Goal: Transaction & Acquisition: Download file/media

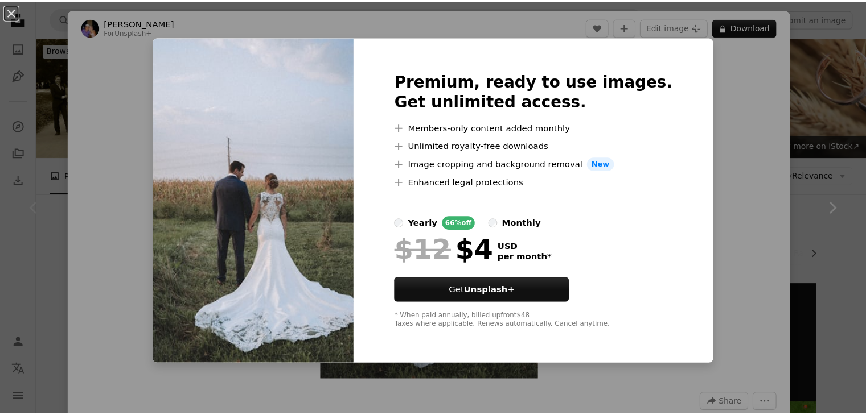
scroll to position [57, 0]
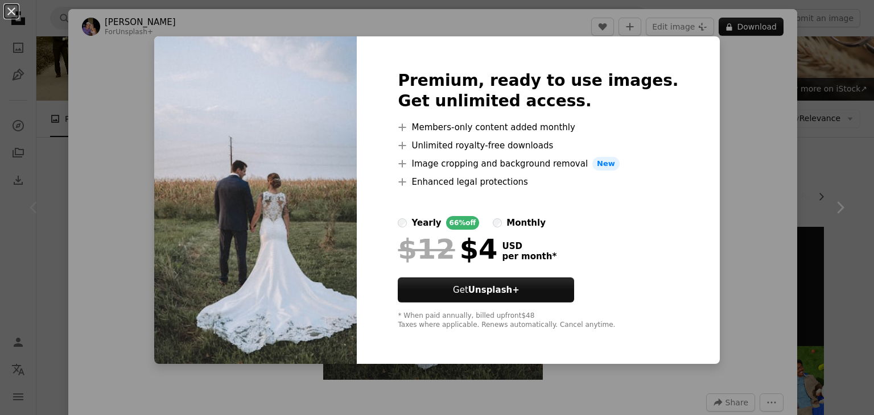
click at [722, 63] on div "An X shape Premium, ready to use images. Get unlimited access. A plus sign Memb…" at bounding box center [437, 207] width 874 height 415
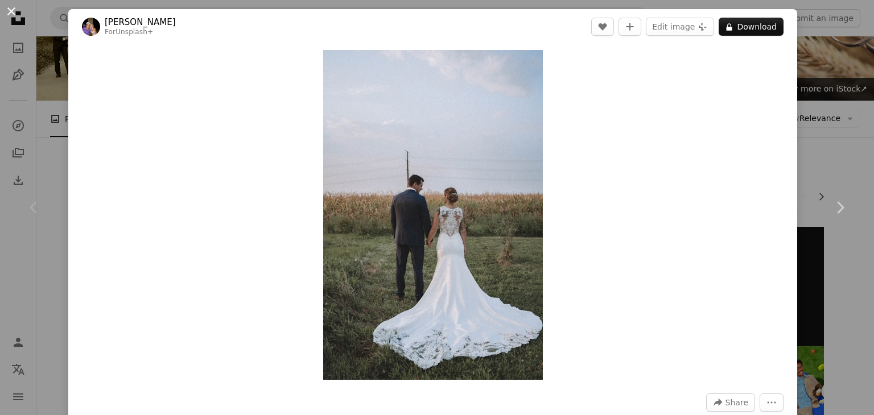
click at [15, 9] on button "An X shape" at bounding box center [12, 12] width 14 height 14
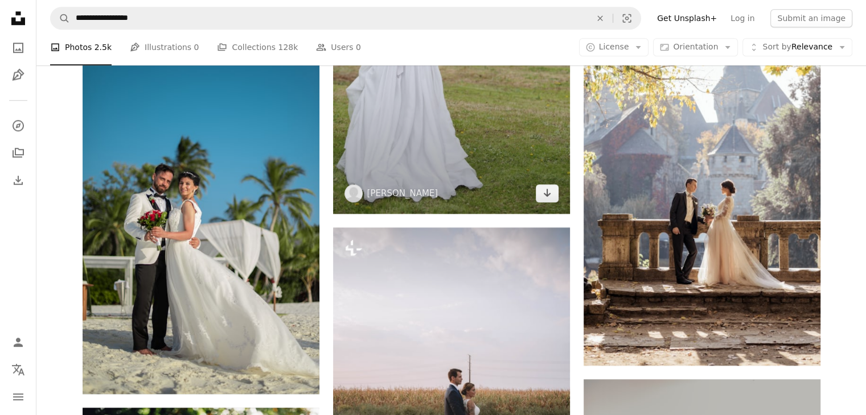
scroll to position [968, 0]
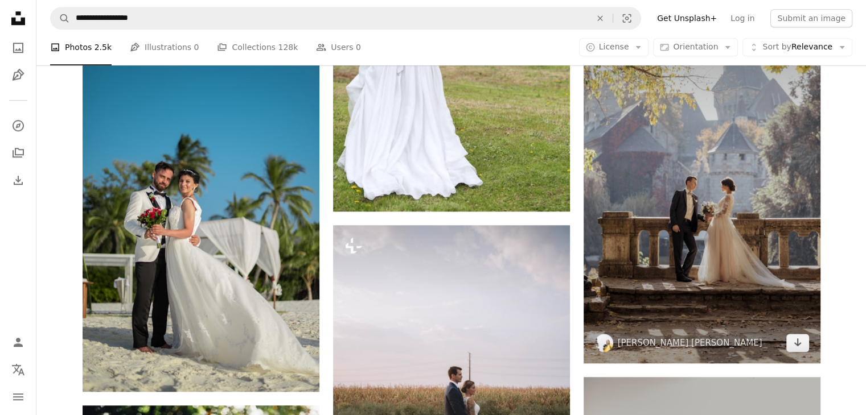
click at [748, 234] on img at bounding box center [701, 185] width 237 height 358
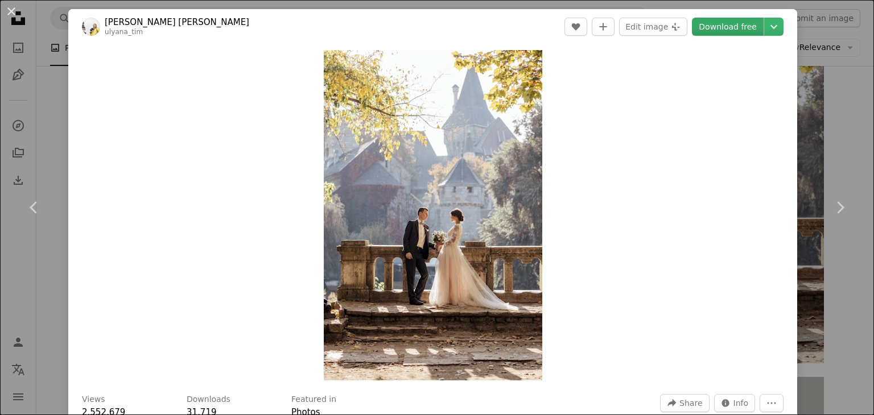
click at [719, 26] on link "Download free" at bounding box center [728, 27] width 72 height 18
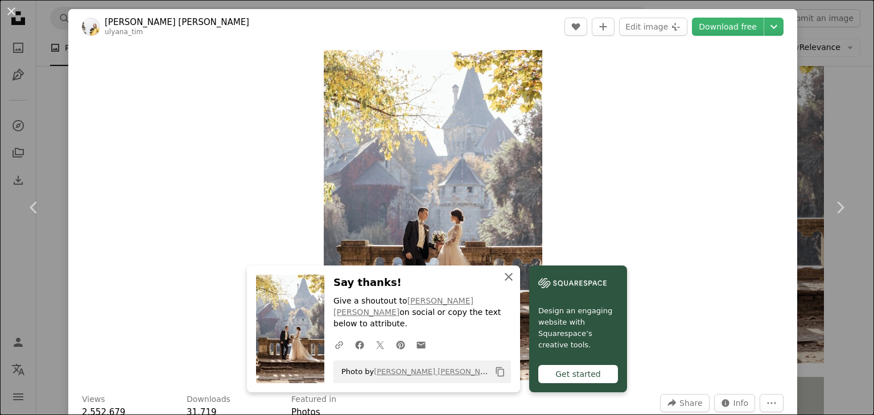
click at [503, 284] on icon "An X shape" at bounding box center [509, 277] width 14 height 14
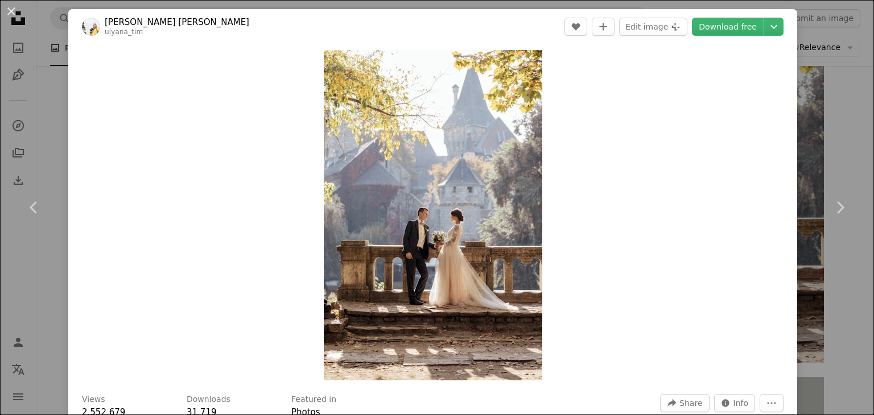
drag, startPoint x: 13, startPoint y: 10, endPoint x: 21, endPoint y: 14, distance: 9.2
click at [15, 10] on button "An X shape" at bounding box center [12, 12] width 14 height 14
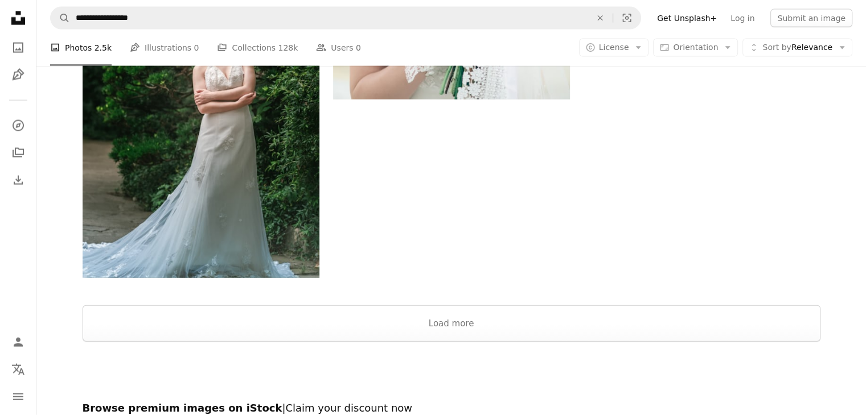
scroll to position [2544, 0]
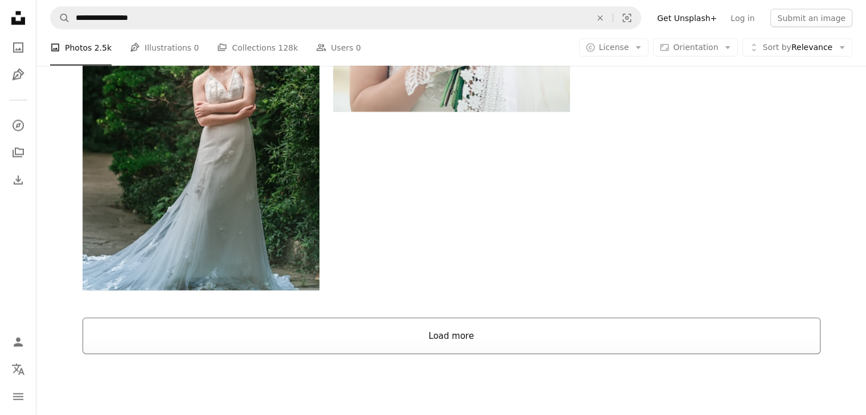
click at [326, 335] on button "Load more" at bounding box center [452, 336] width 738 height 36
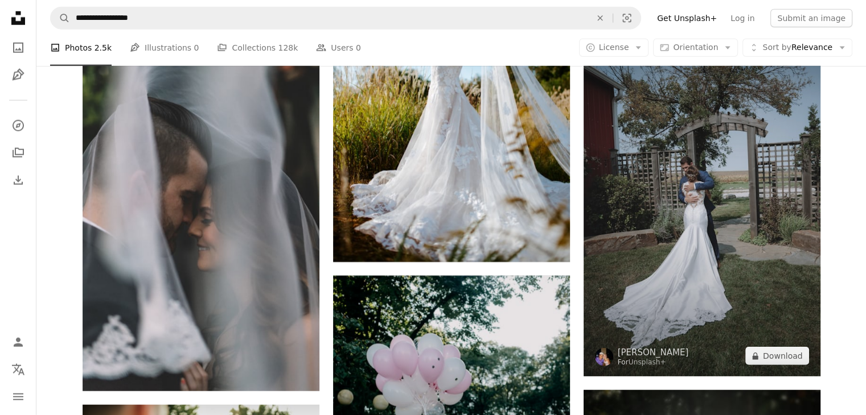
scroll to position [3113, 0]
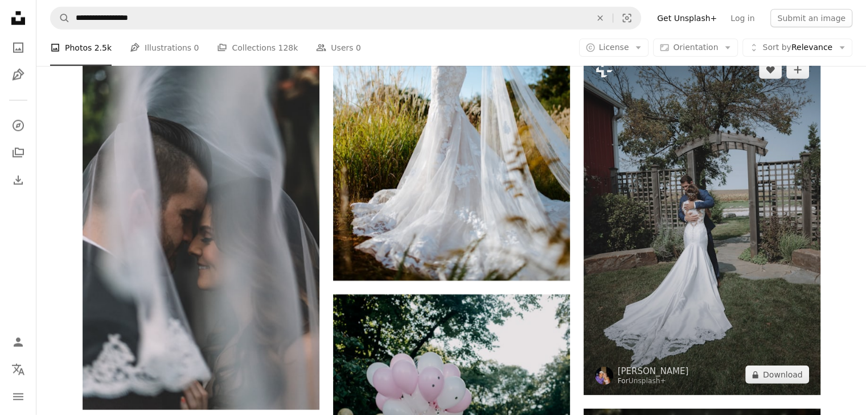
click at [717, 205] on img at bounding box center [701, 223] width 237 height 346
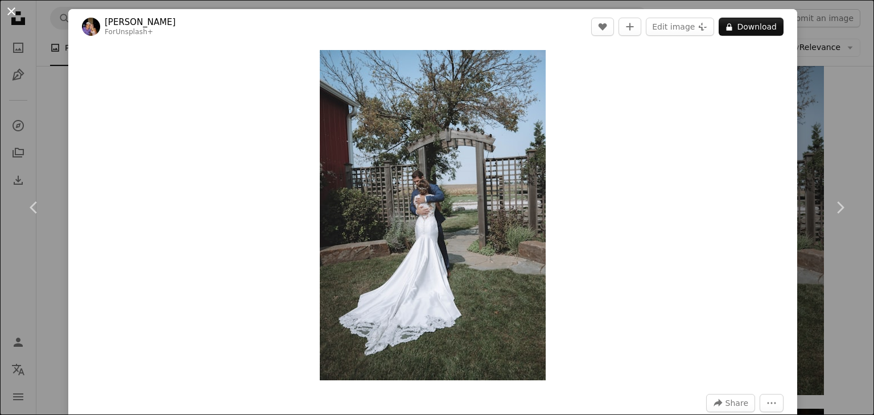
click at [12, 5] on button "An X shape" at bounding box center [12, 12] width 14 height 14
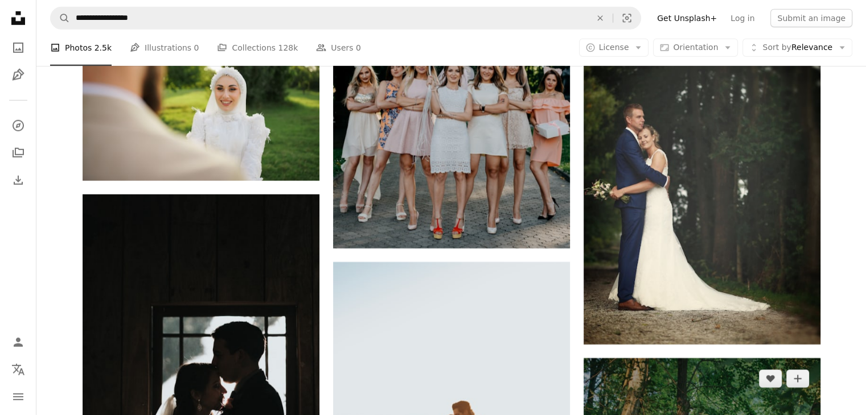
scroll to position [3454, 0]
